Goal: Register for event/course

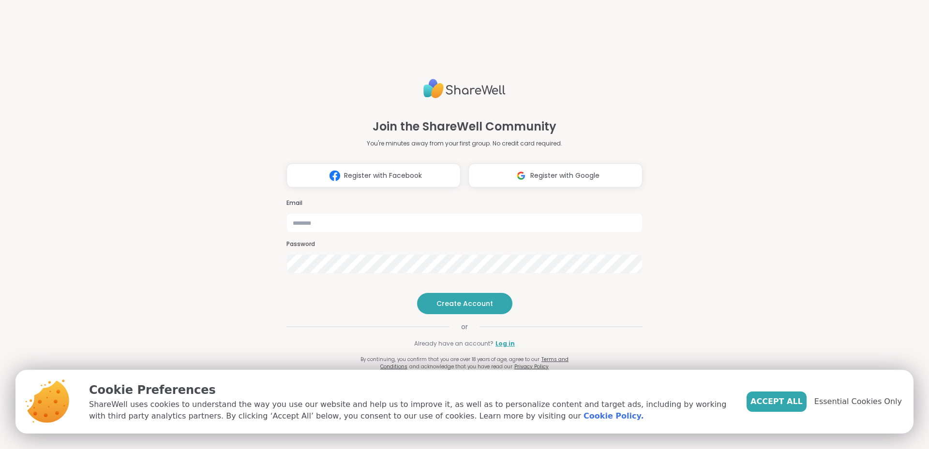
click at [534, 171] on span "Register with Google" at bounding box center [564, 176] width 69 height 10
click at [340, 214] on input "email" at bounding box center [464, 223] width 356 height 19
type input "**********"
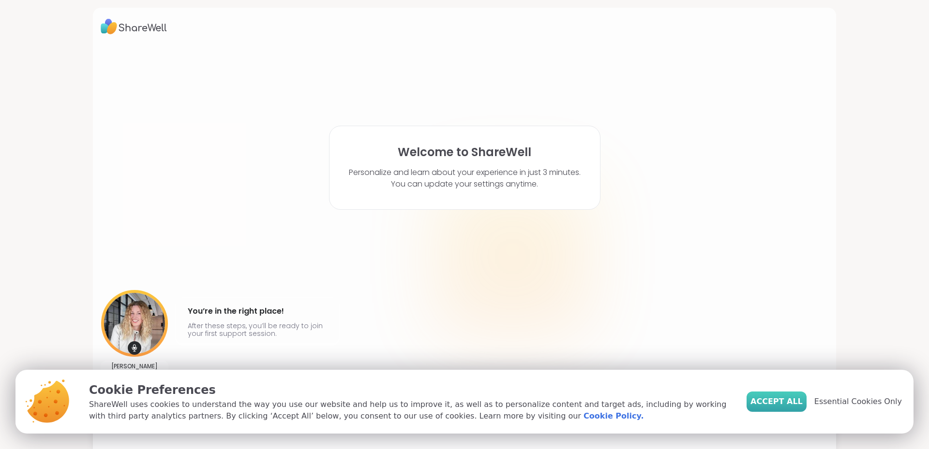
click at [777, 403] on span "Accept All" at bounding box center [776, 402] width 52 height 12
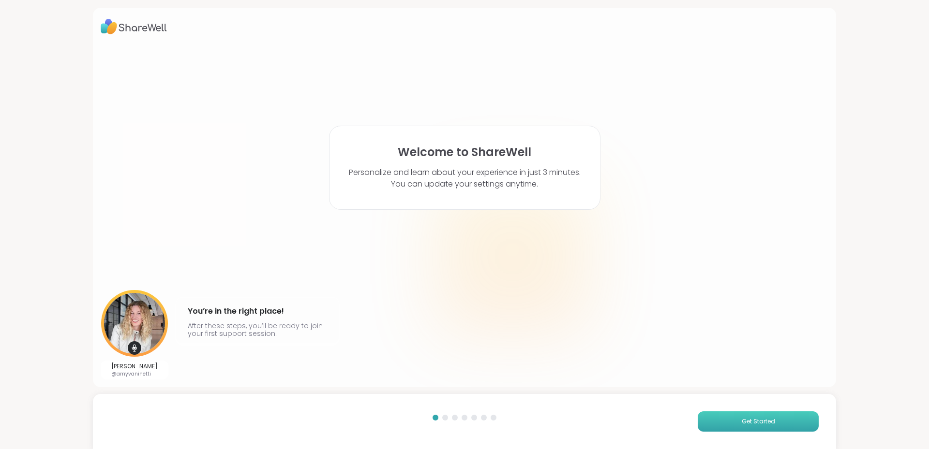
click at [767, 428] on button "Get Started" at bounding box center [757, 422] width 121 height 20
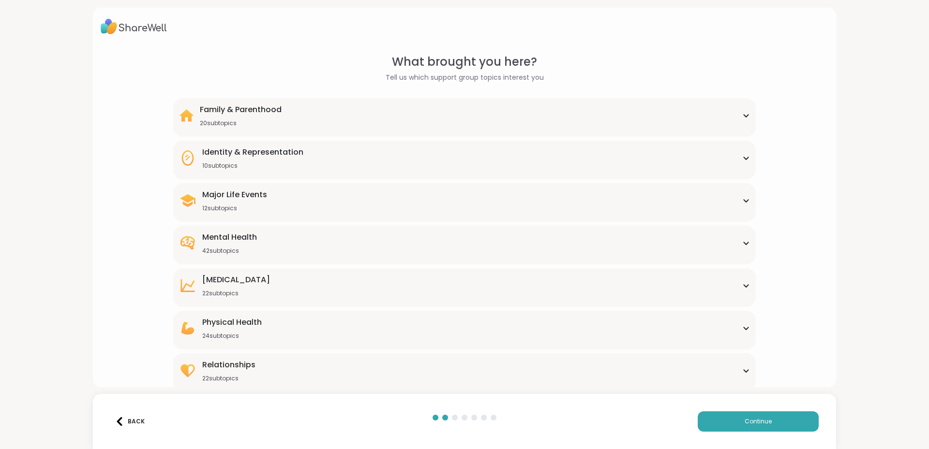
click at [745, 111] on div "Family & Parenthood 20 subtopics Adoption Adoption post-placement Attachment is…" at bounding box center [464, 117] width 582 height 39
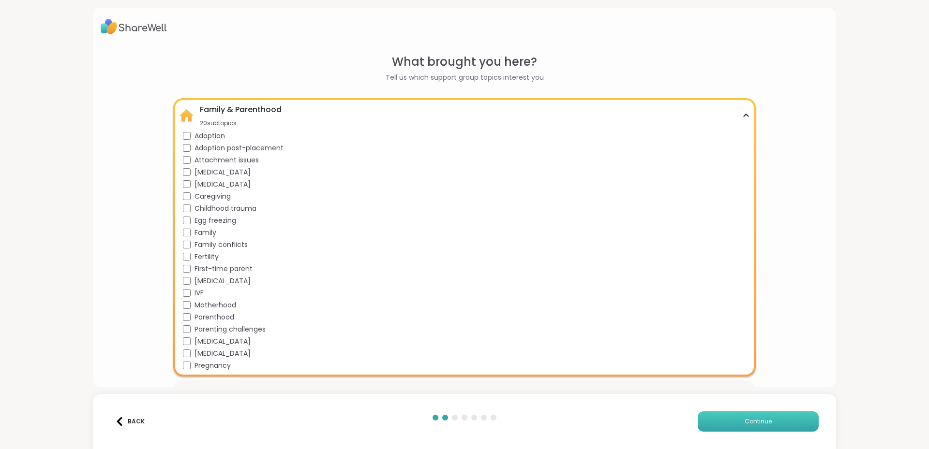
click at [757, 422] on span "Continue" at bounding box center [757, 421] width 27 height 9
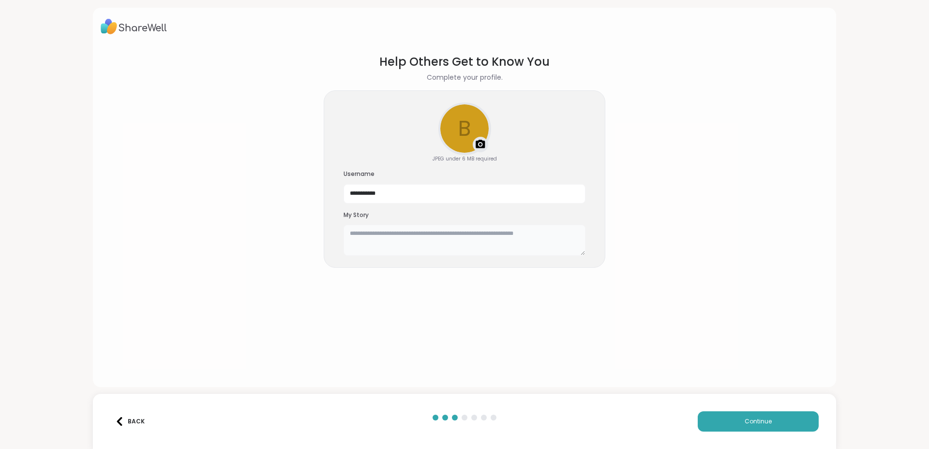
click at [385, 235] on textarea at bounding box center [464, 240] width 242 height 31
click at [558, 231] on textarea "**********" at bounding box center [464, 240] width 242 height 31
drag, startPoint x: 572, startPoint y: 235, endPoint x: 559, endPoint y: 232, distance: 13.3
click at [559, 232] on textarea "**********" at bounding box center [464, 240] width 242 height 31
click at [576, 233] on textarea "**********" at bounding box center [464, 240] width 242 height 31
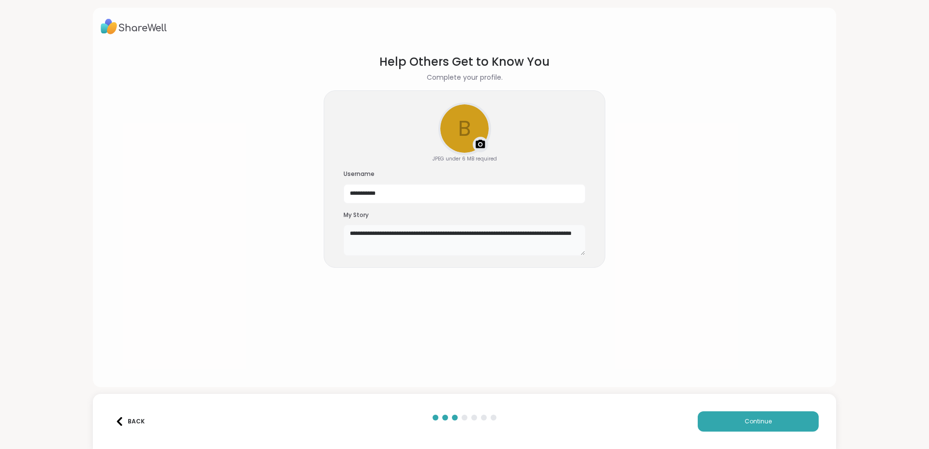
click at [396, 244] on textarea "**********" at bounding box center [464, 240] width 242 height 31
click at [384, 237] on textarea "**********" at bounding box center [464, 240] width 242 height 31
click at [383, 240] on textarea "**********" at bounding box center [464, 240] width 242 height 31
click at [506, 245] on textarea "**********" at bounding box center [464, 240] width 242 height 31
click at [521, 245] on textarea "**********" at bounding box center [464, 240] width 242 height 31
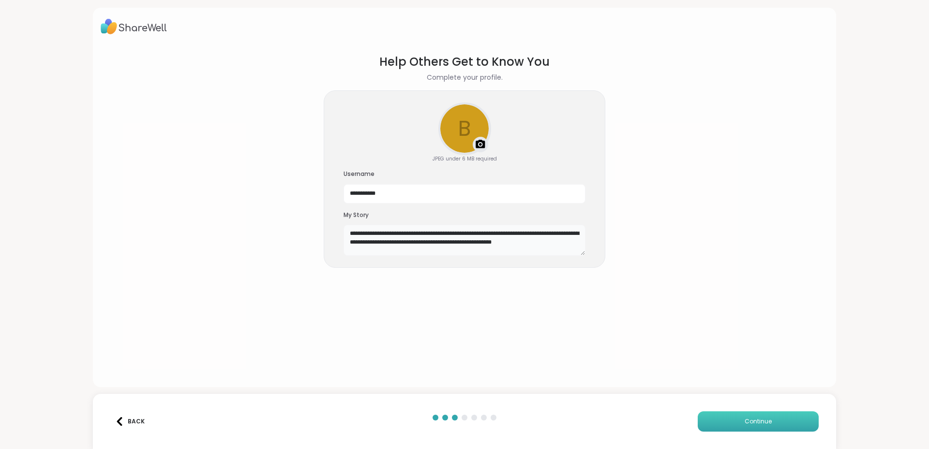
type textarea "**********"
click at [744, 425] on span "Continue" at bounding box center [757, 421] width 27 height 9
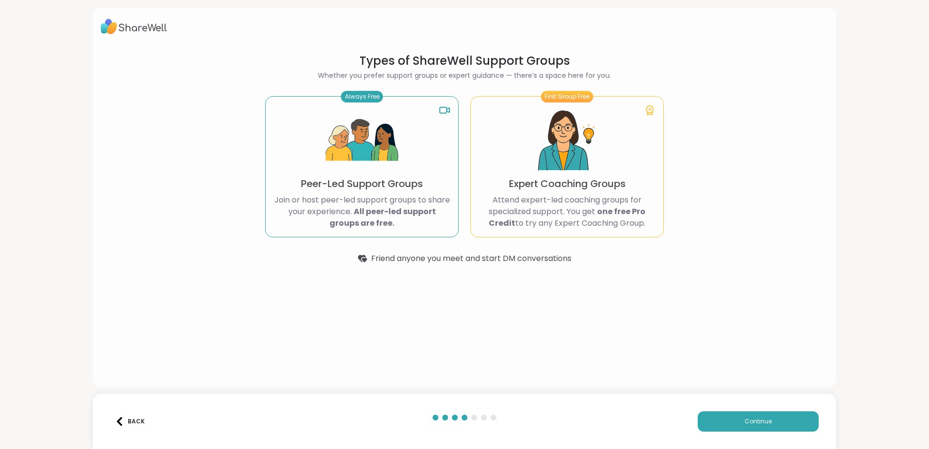
drag, startPoint x: 758, startPoint y: 425, endPoint x: 475, endPoint y: 284, distance: 315.8
click at [528, 325] on div "Types of ShareWell Support Groups Whether you prefer support groups or expert g…" at bounding box center [464, 224] width 929 height 449
click at [761, 426] on button "Continue" at bounding box center [757, 422] width 121 height 20
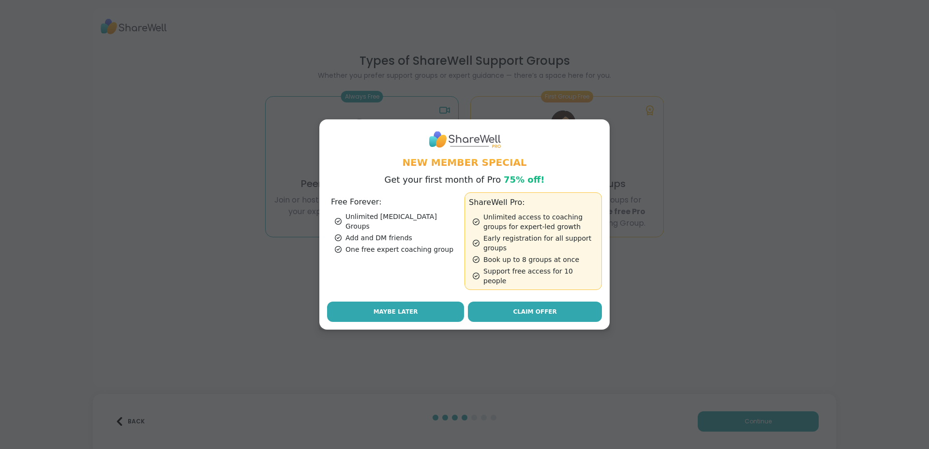
click at [415, 311] on button "Maybe Later" at bounding box center [395, 312] width 137 height 20
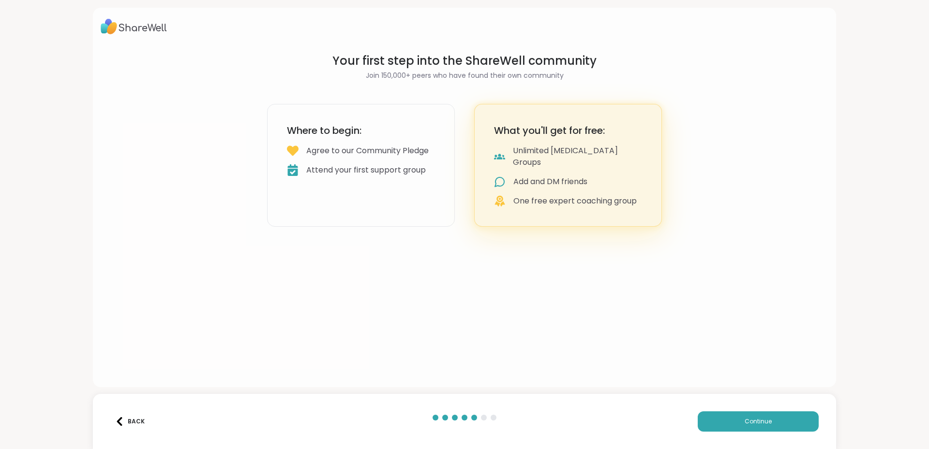
click at [323, 163] on div "Where to begin: Agree to our Community Pledge Attend your first support group" at bounding box center [361, 165] width 188 height 123
click at [745, 421] on span "Continue" at bounding box center [757, 421] width 27 height 9
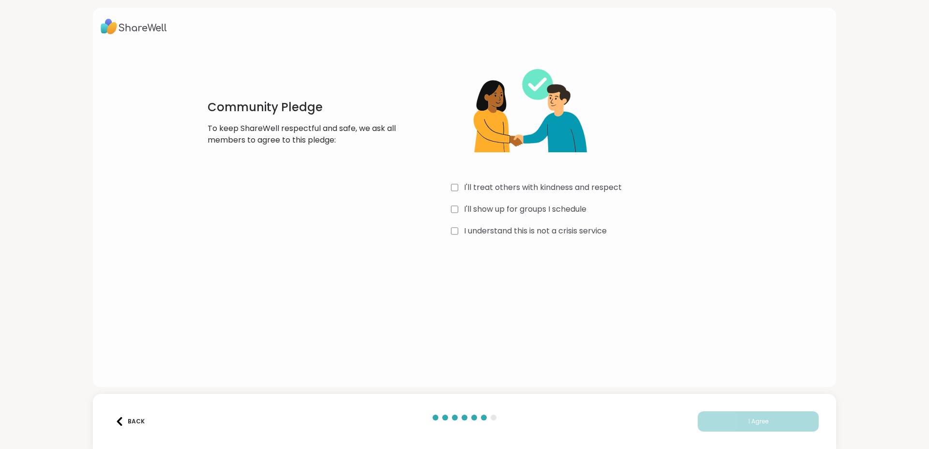
click at [446, 208] on div "Community Pledge To keep ShareWell respectful and safe, we ask all members to a…" at bounding box center [464, 146] width 553 height 186
click at [751, 416] on button "I Agree" at bounding box center [757, 422] width 121 height 20
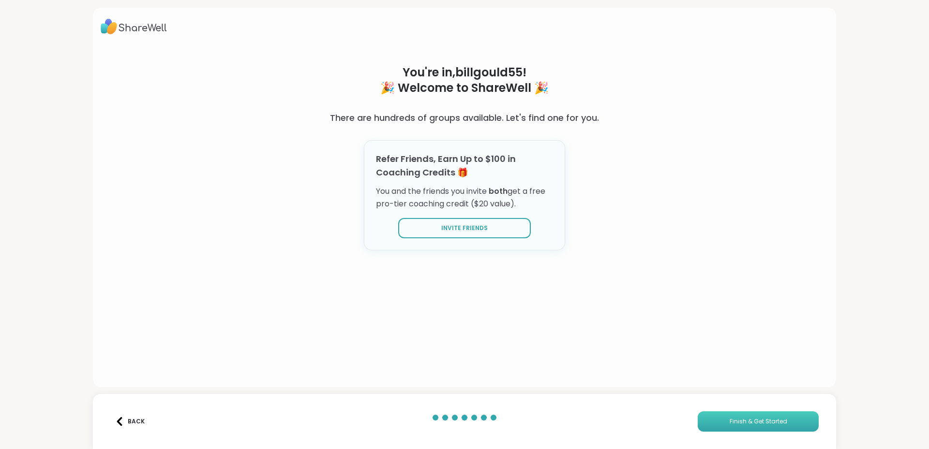
click at [751, 421] on span "Finish & Get Started" at bounding box center [758, 421] width 58 height 9
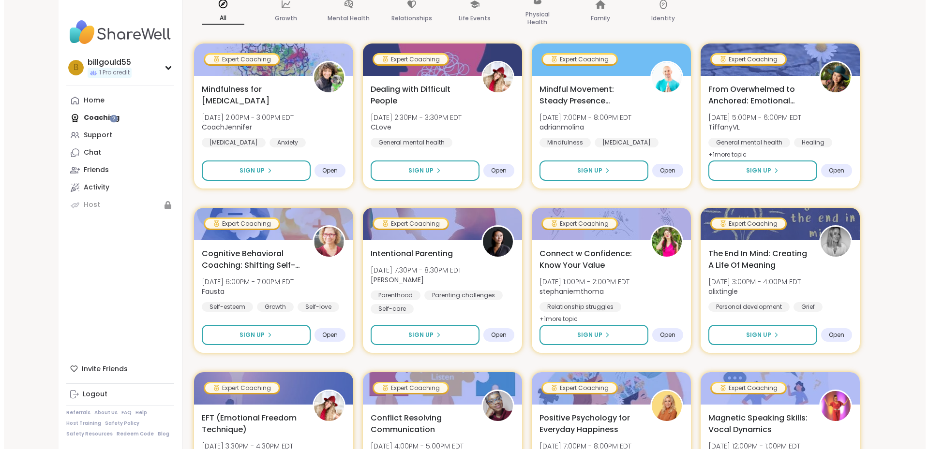
scroll to position [81, 0]
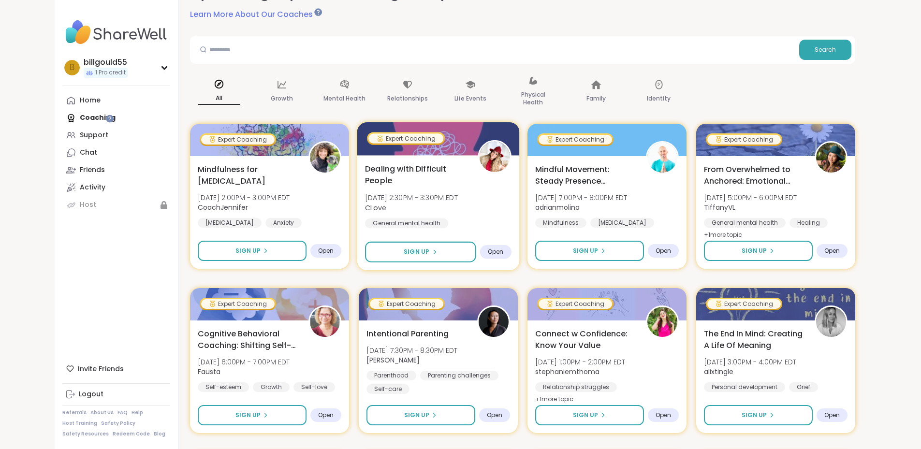
click at [383, 165] on span "Dealing with Difficult People" at bounding box center [416, 175] width 102 height 24
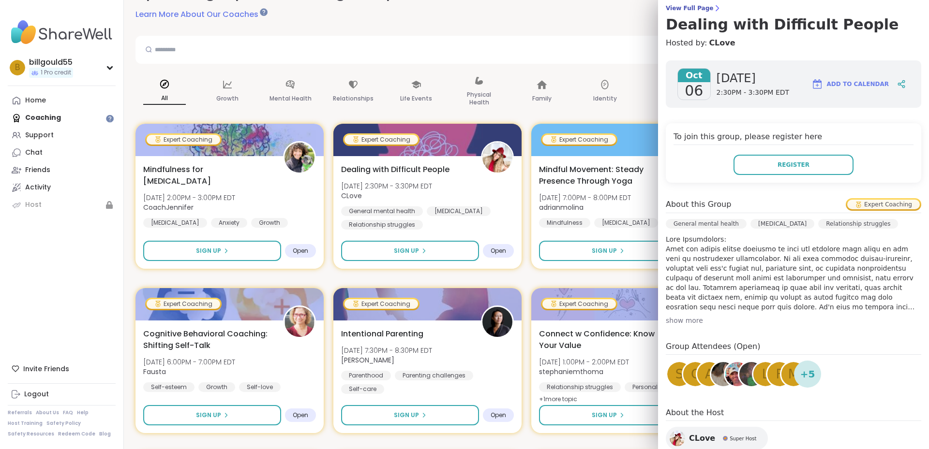
scroll to position [157, 0]
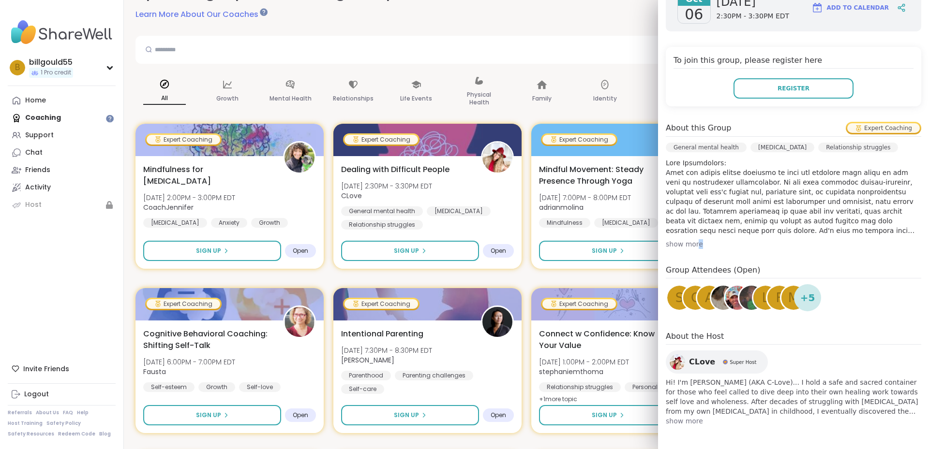
click at [689, 245] on div "show more" at bounding box center [793, 244] width 255 height 10
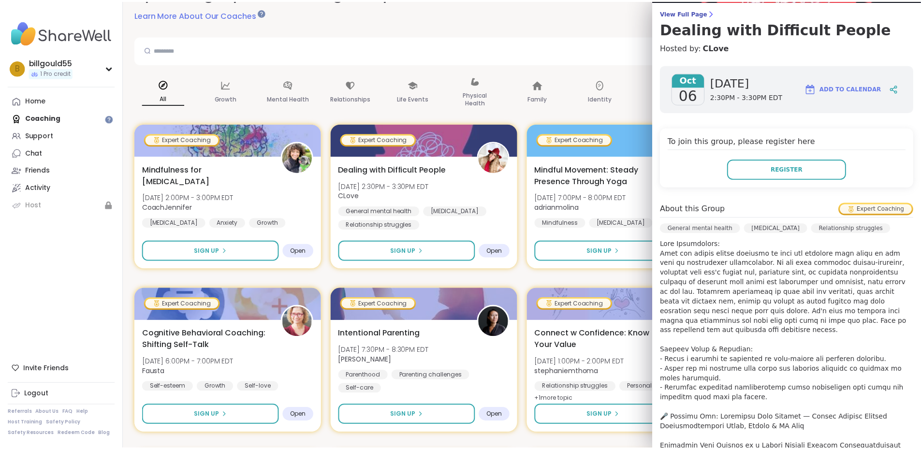
scroll to position [0, 0]
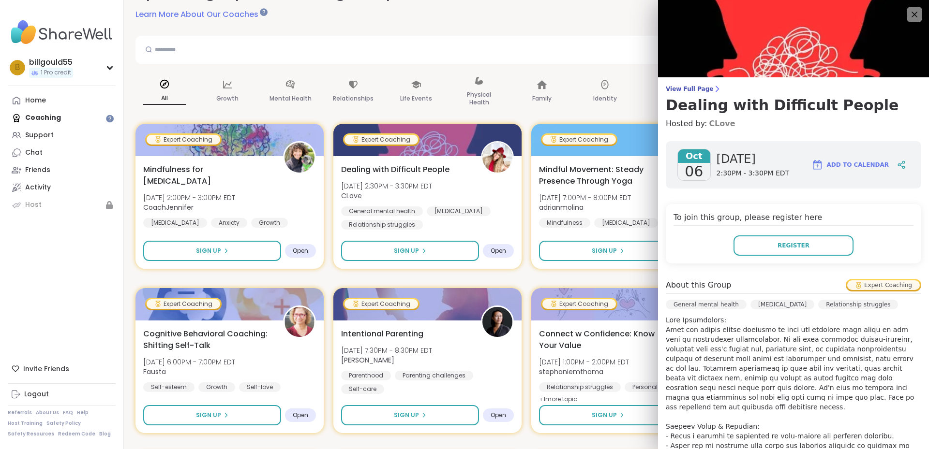
click at [709, 126] on link "CLove" at bounding box center [722, 124] width 26 height 12
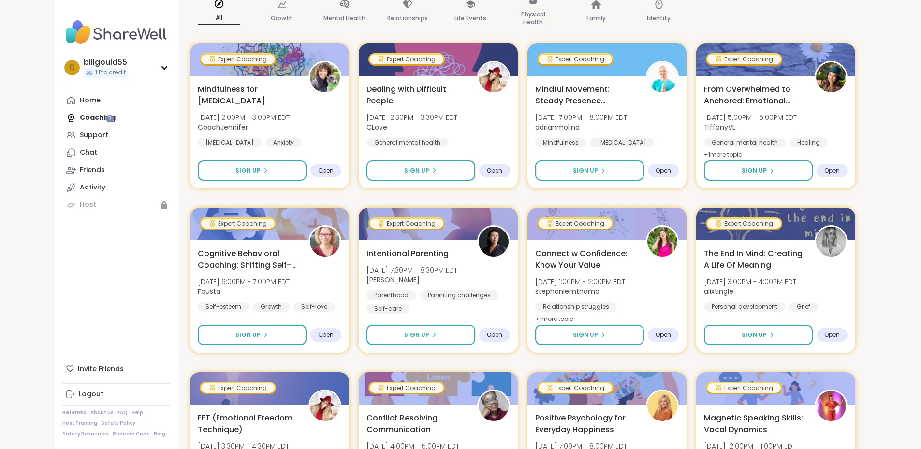
scroll to position [81, 0]
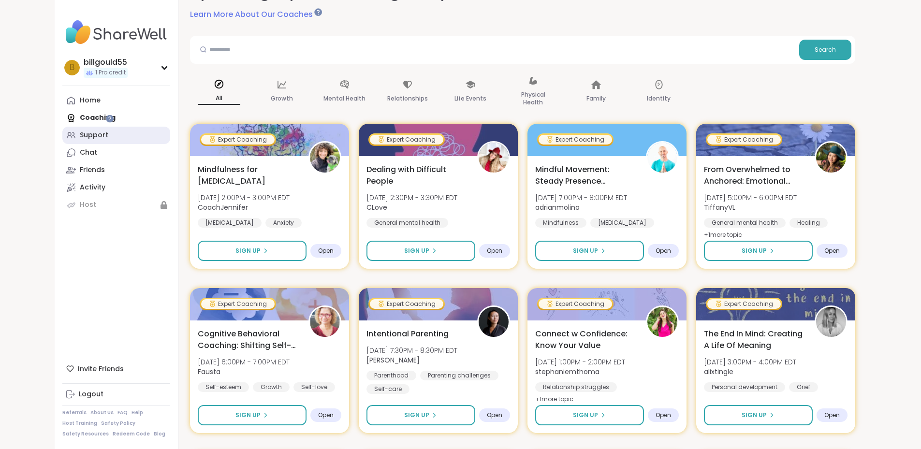
click at [80, 133] on div "Support" at bounding box center [94, 136] width 29 height 10
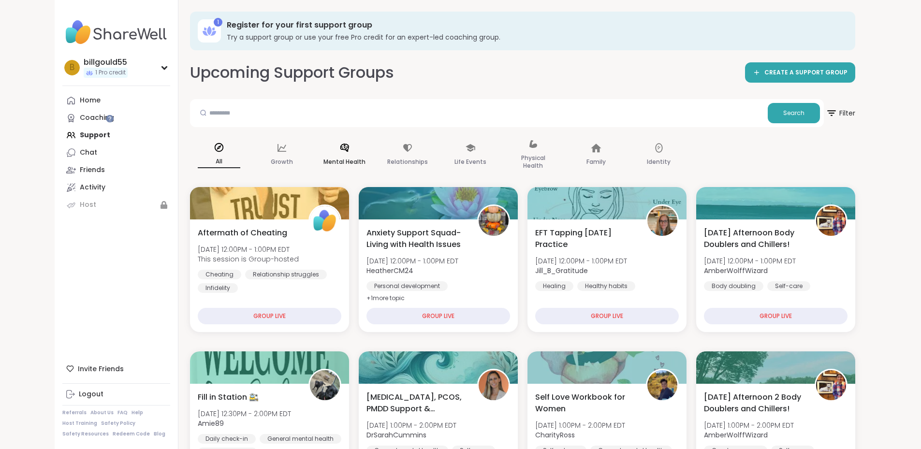
click at [340, 146] on icon at bounding box center [345, 148] width 11 height 11
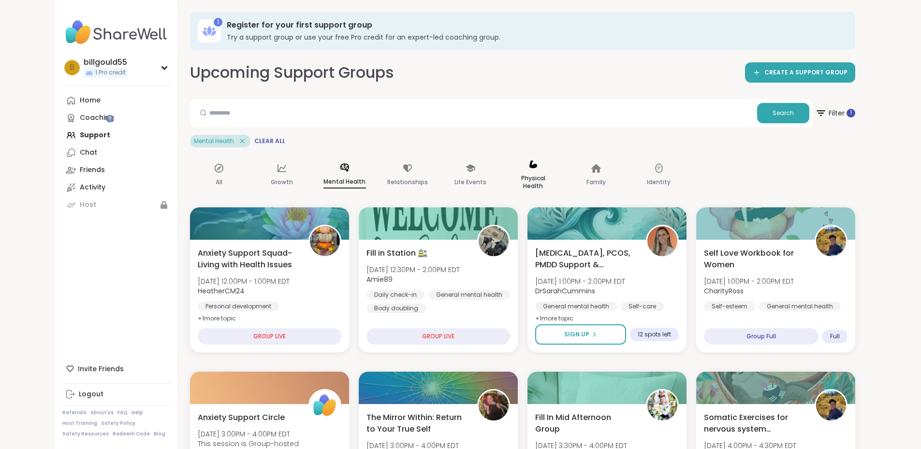
click at [504, 171] on div "Physical Health" at bounding box center [533, 175] width 58 height 48
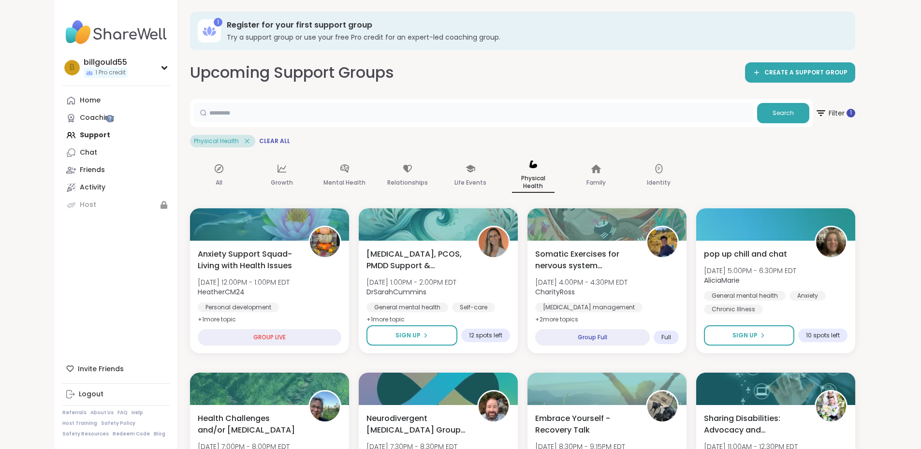
click at [222, 112] on input "text" at bounding box center [474, 112] width 560 height 19
type input "**********"
click at [794, 112] on span "Search" at bounding box center [783, 113] width 21 height 9
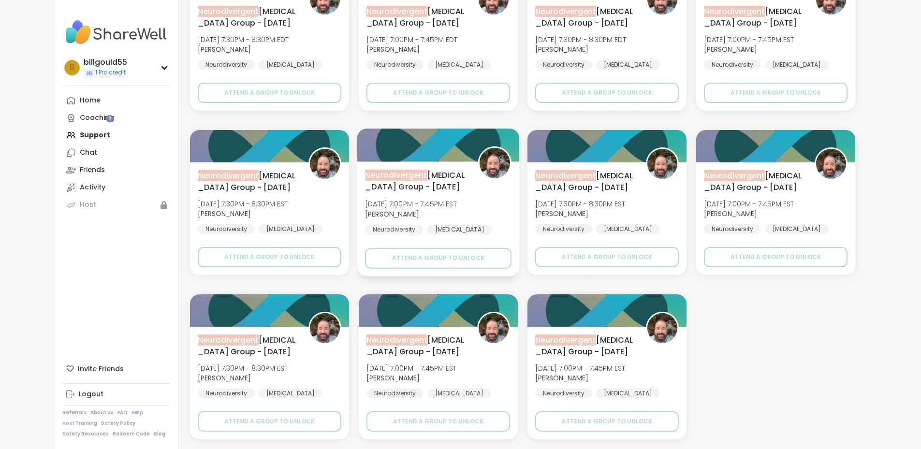
scroll to position [4, 0]
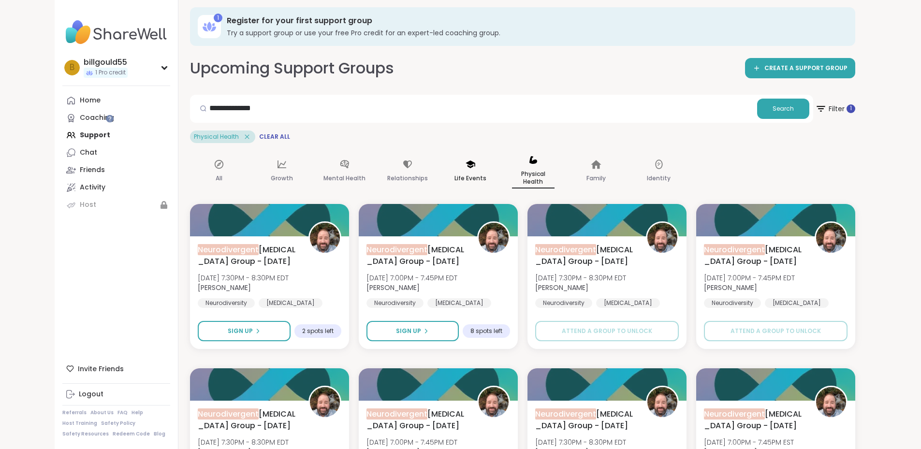
click at [442, 166] on div "Life Events" at bounding box center [471, 171] width 58 height 49
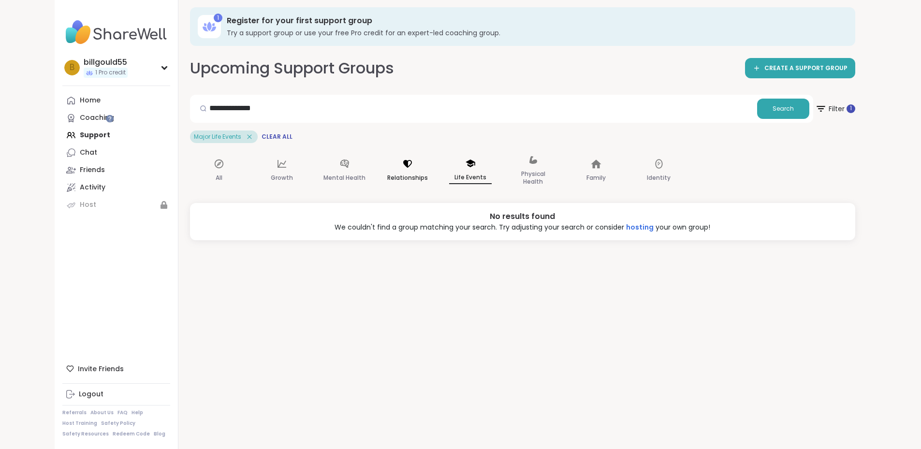
click at [379, 164] on div "Relationships" at bounding box center [408, 171] width 58 height 48
click at [253, 184] on div "Growth" at bounding box center [282, 171] width 58 height 48
click at [190, 170] on div "All" at bounding box center [219, 171] width 58 height 48
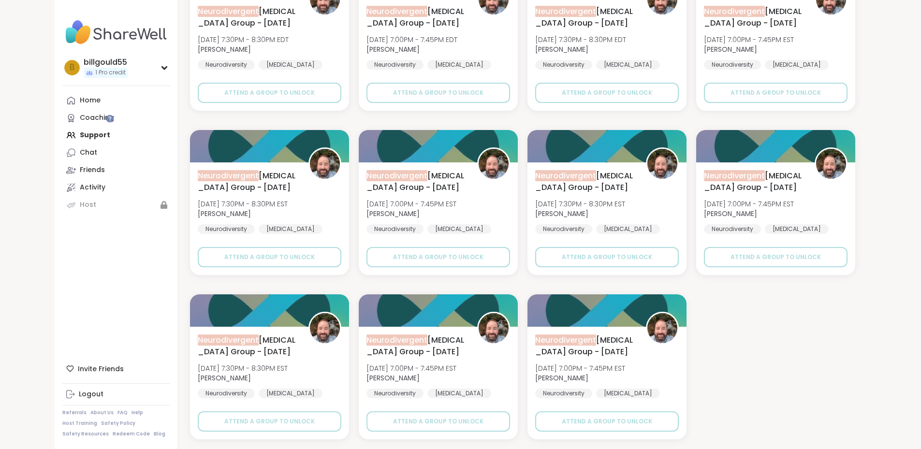
scroll to position [0, 0]
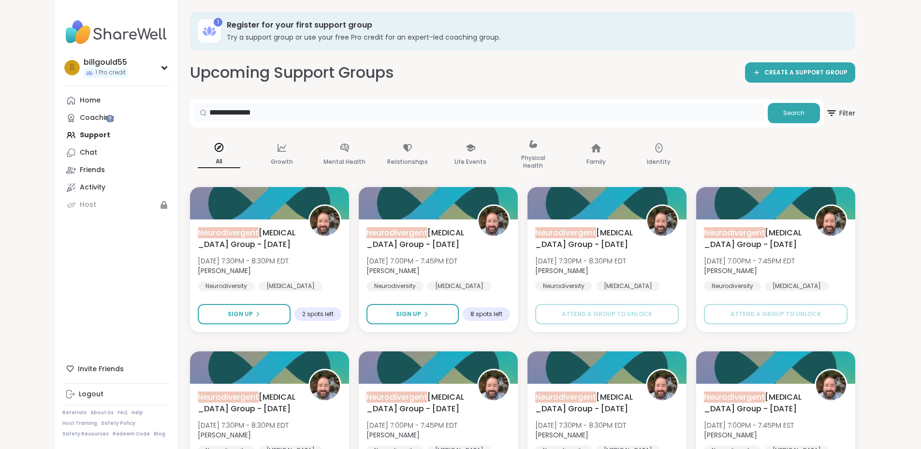
drag, startPoint x: 251, startPoint y: 113, endPoint x: 133, endPoint y: 111, distance: 117.6
click at [178, 111] on div "**********" at bounding box center [522, 413] width 689 height 826
click at [512, 152] on p "Physical Health" at bounding box center [533, 161] width 43 height 19
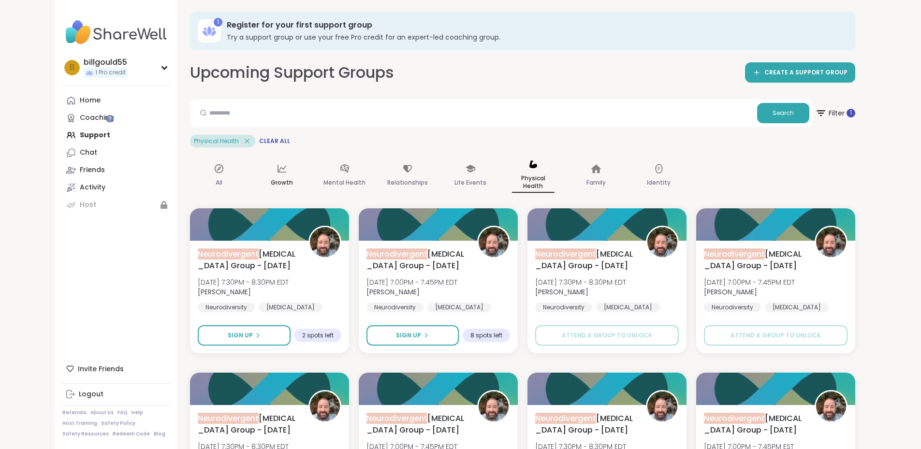
click at [259, 140] on span "Clear All" at bounding box center [274, 141] width 31 height 8
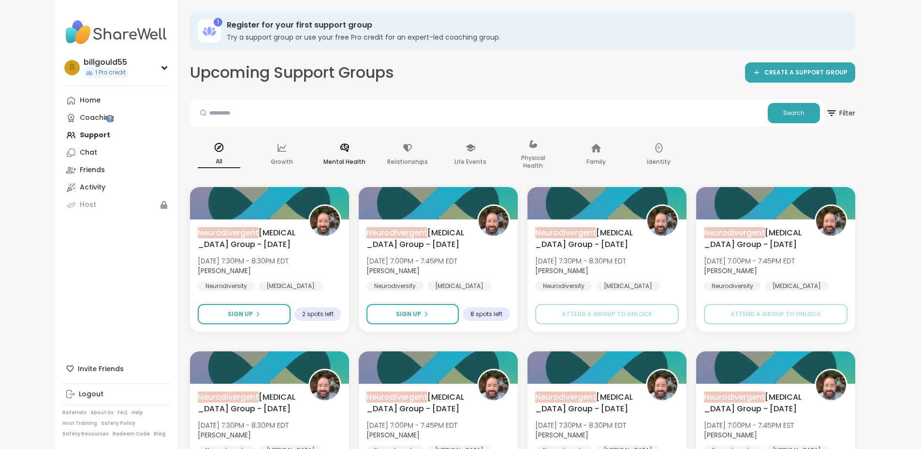
click at [340, 152] on icon at bounding box center [345, 148] width 11 height 11
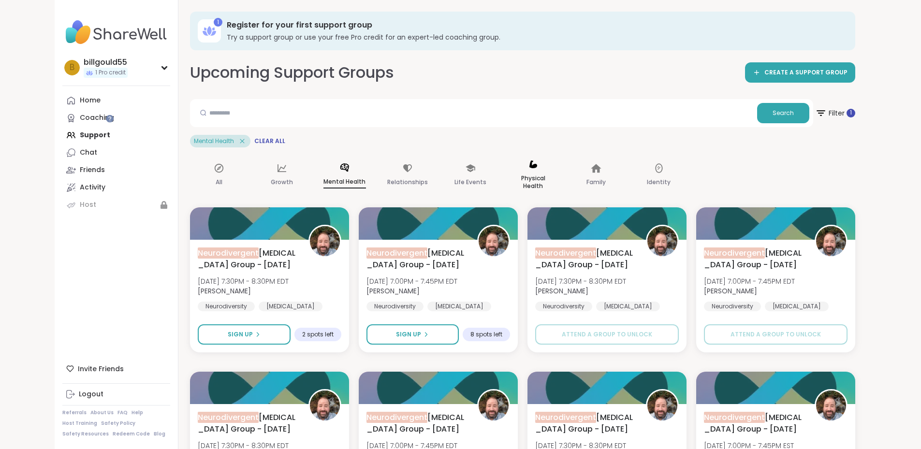
click at [512, 174] on p "Physical Health" at bounding box center [533, 182] width 43 height 19
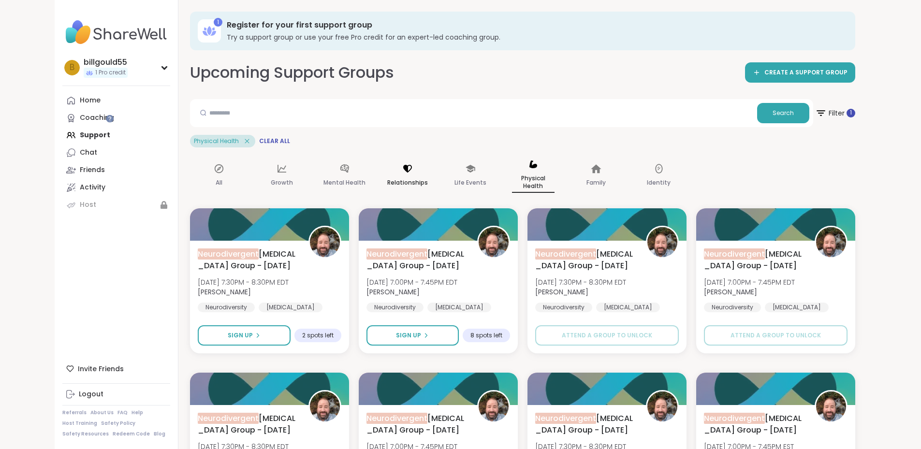
click at [379, 174] on div "Relationships" at bounding box center [408, 175] width 58 height 49
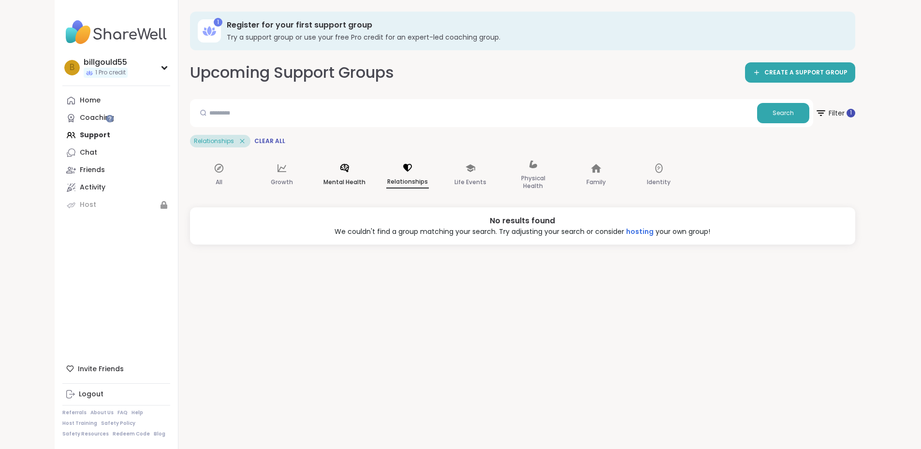
click at [316, 171] on div "Mental Health" at bounding box center [345, 175] width 58 height 48
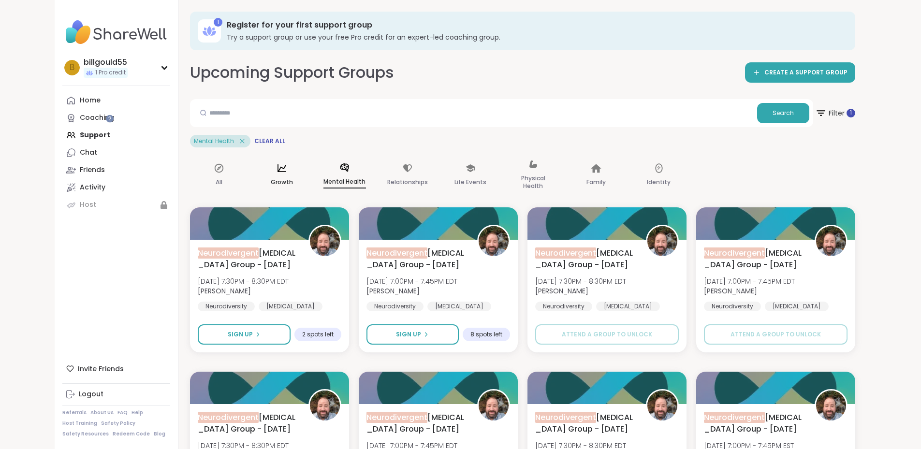
click at [253, 172] on div "Growth" at bounding box center [282, 175] width 58 height 48
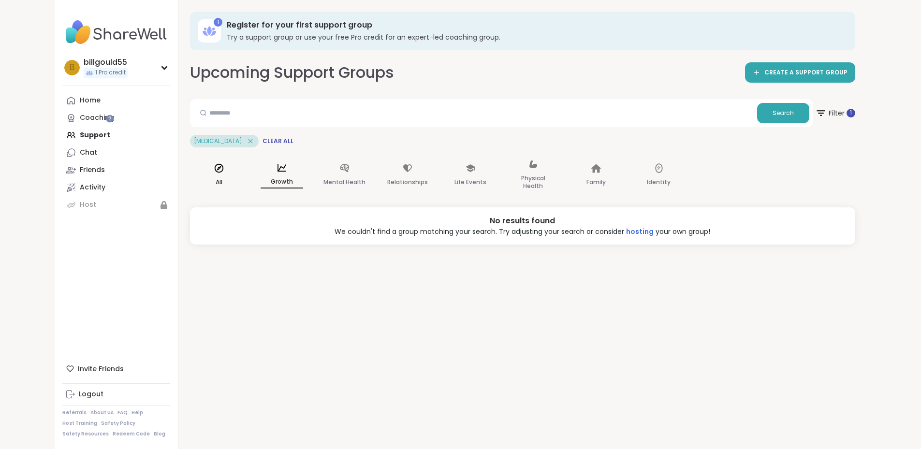
click at [214, 173] on icon at bounding box center [219, 168] width 11 height 11
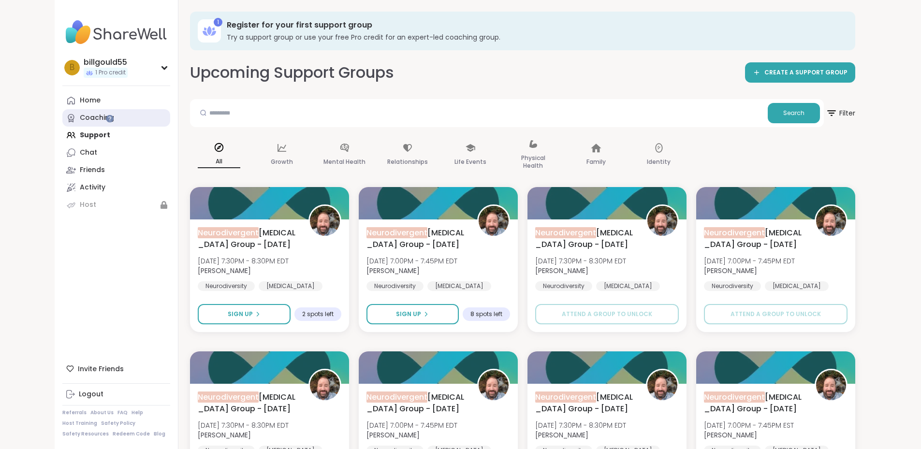
click at [80, 119] on div "Coaching" at bounding box center [97, 118] width 34 height 10
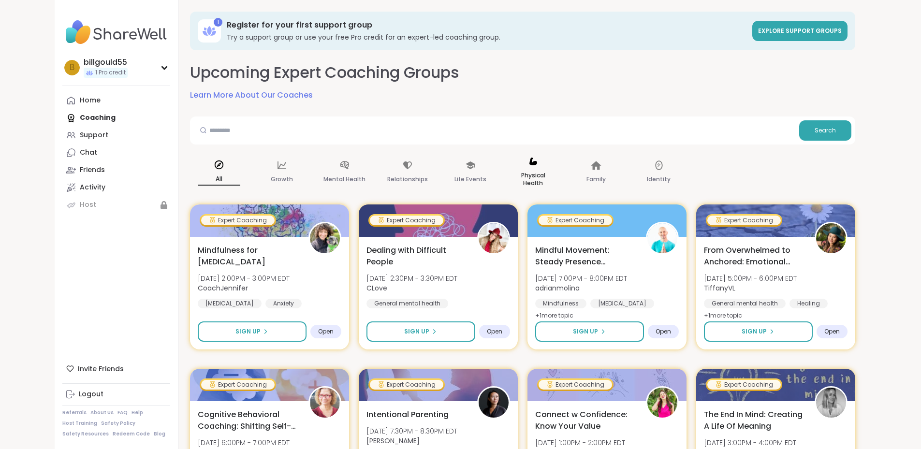
click at [512, 177] on p "Physical Health" at bounding box center [533, 179] width 43 height 19
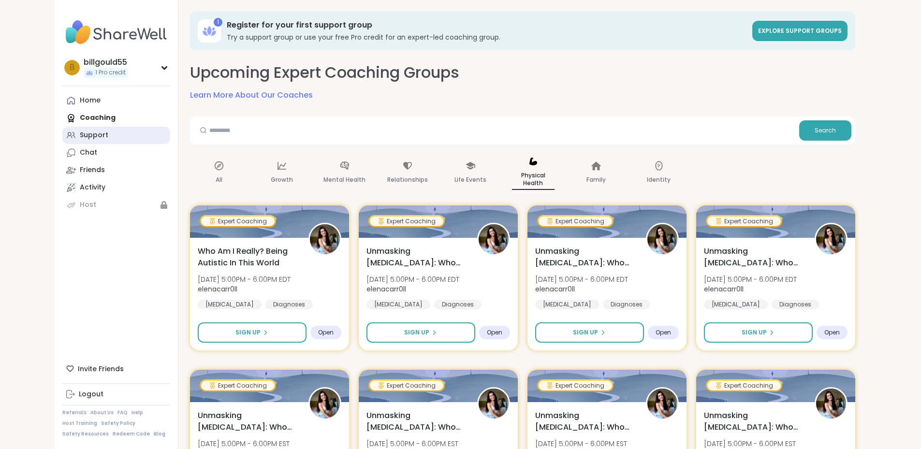
click at [80, 138] on div "Support" at bounding box center [94, 136] width 29 height 10
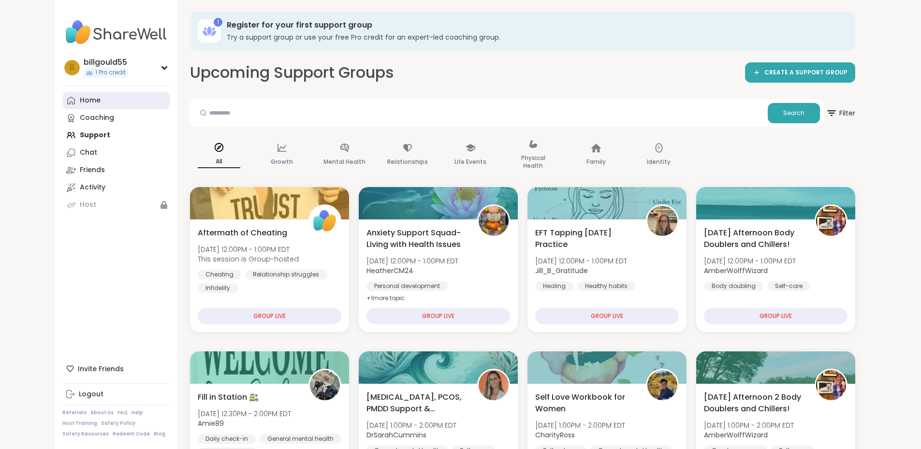
click at [69, 104] on link "Home" at bounding box center [116, 100] width 108 height 17
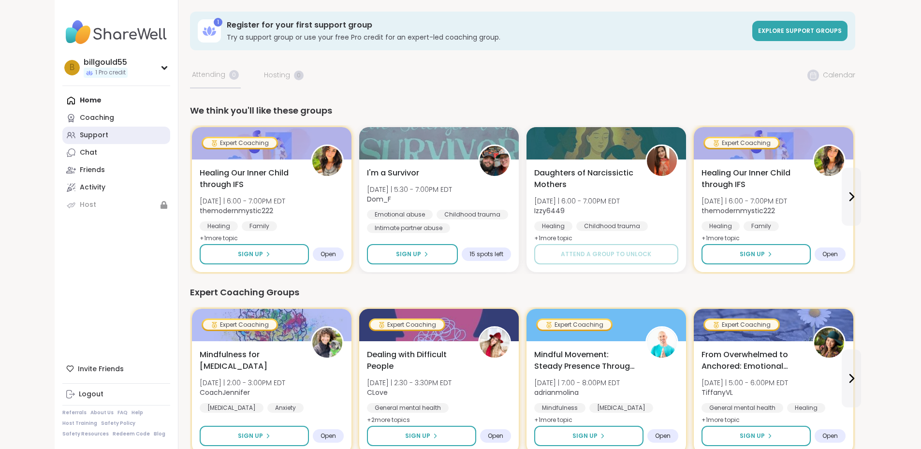
click at [62, 135] on link "Support" at bounding box center [116, 135] width 108 height 17
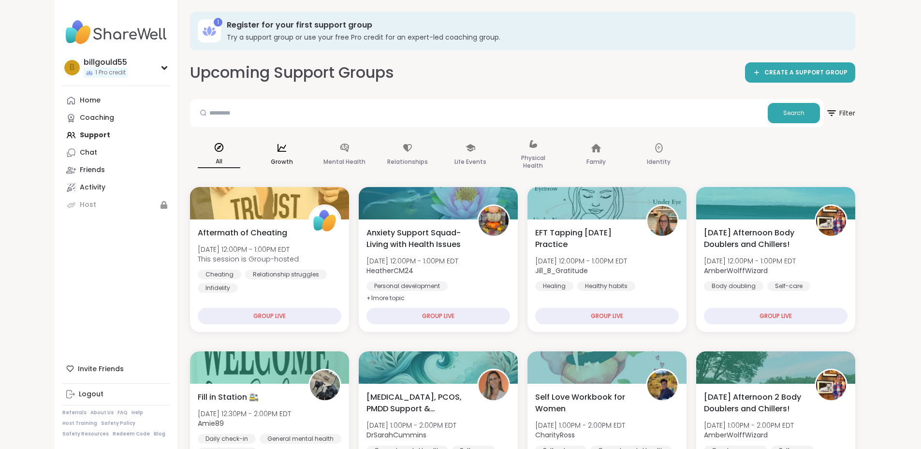
click at [253, 153] on div "Growth" at bounding box center [282, 155] width 58 height 48
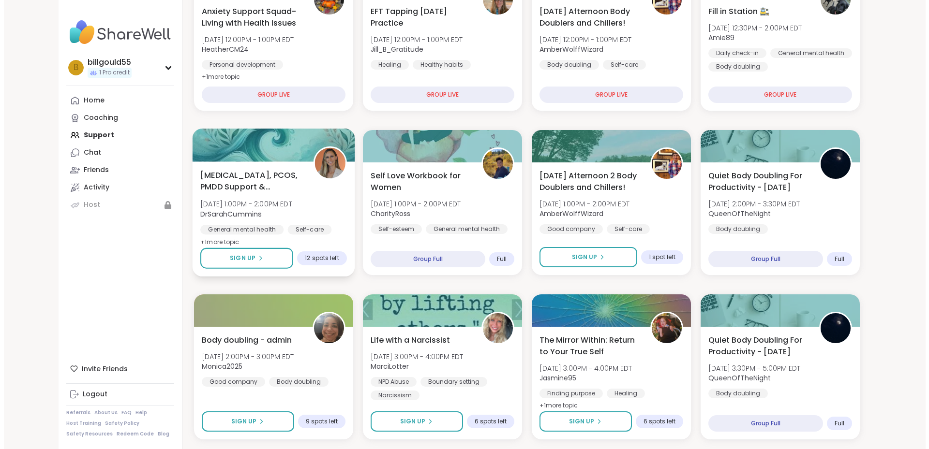
scroll to position [323, 0]
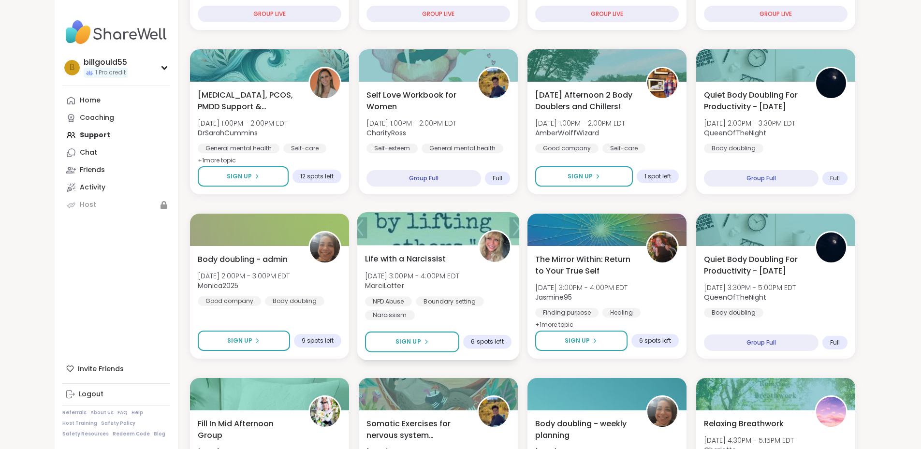
click at [396, 261] on span "Life with a Narcissist" at bounding box center [405, 259] width 81 height 12
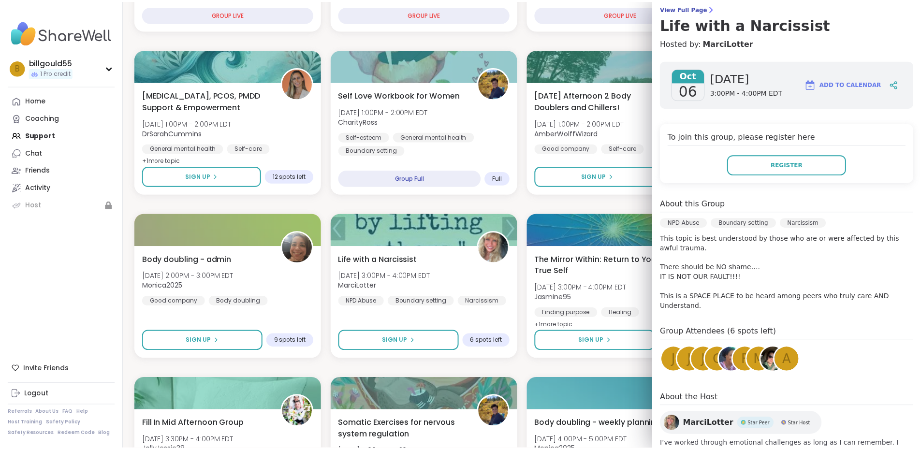
scroll to position [143, 0]
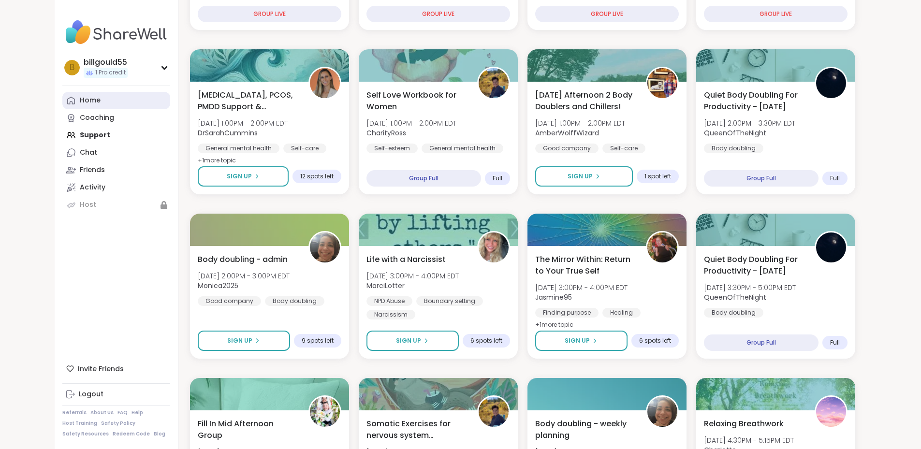
scroll to position [0, 0]
